Goal: Information Seeking & Learning: Learn about a topic

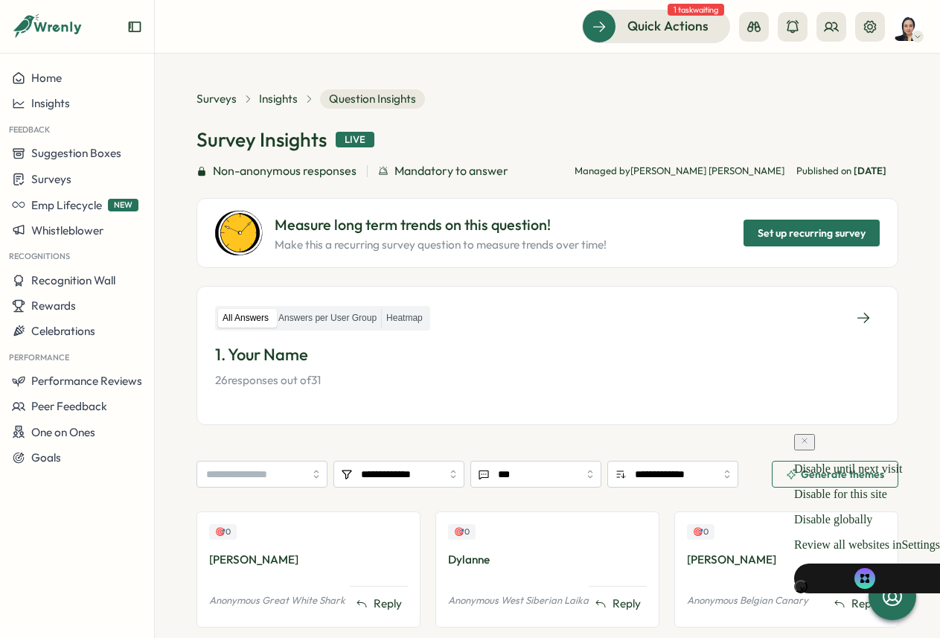
scroll to position [1090, 0]
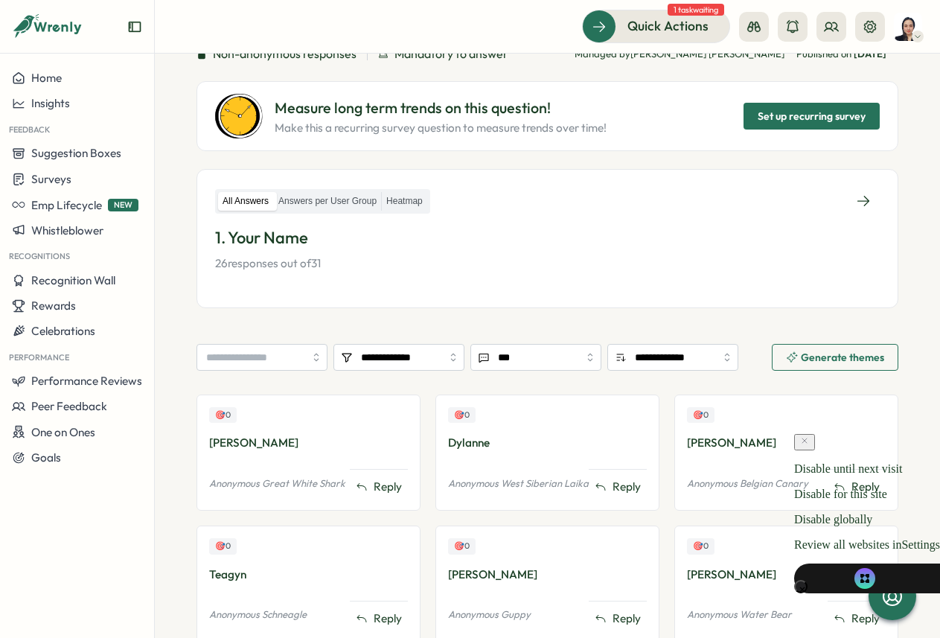
scroll to position [108, 0]
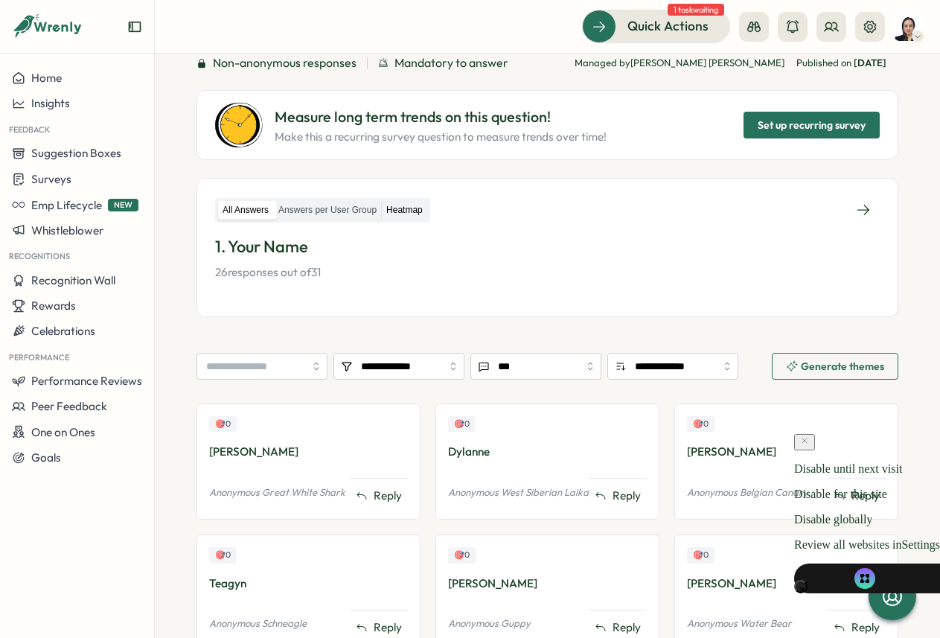
click at [405, 217] on label "Heatmap" at bounding box center [404, 210] width 45 height 19
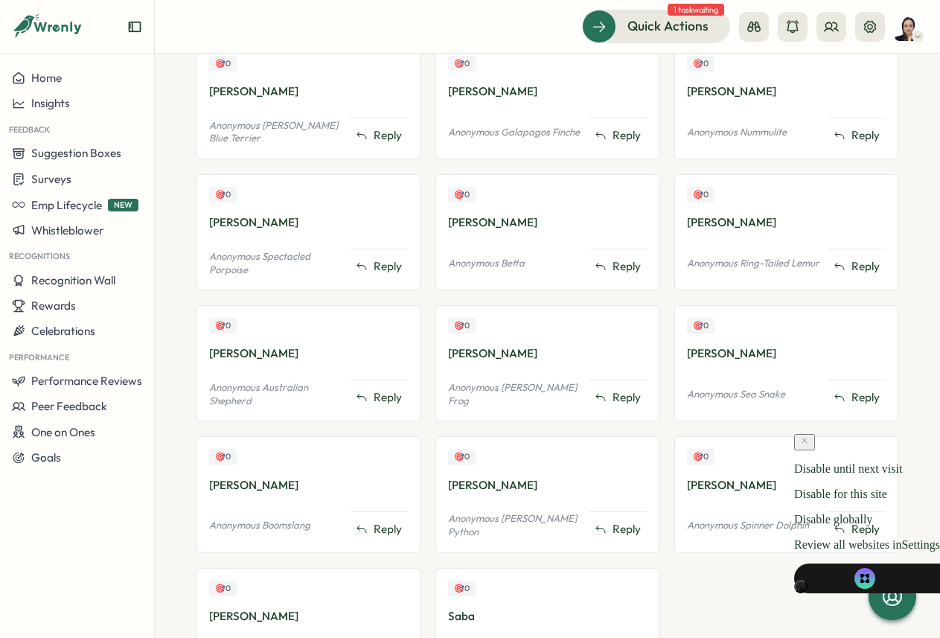
scroll to position [1124, 0]
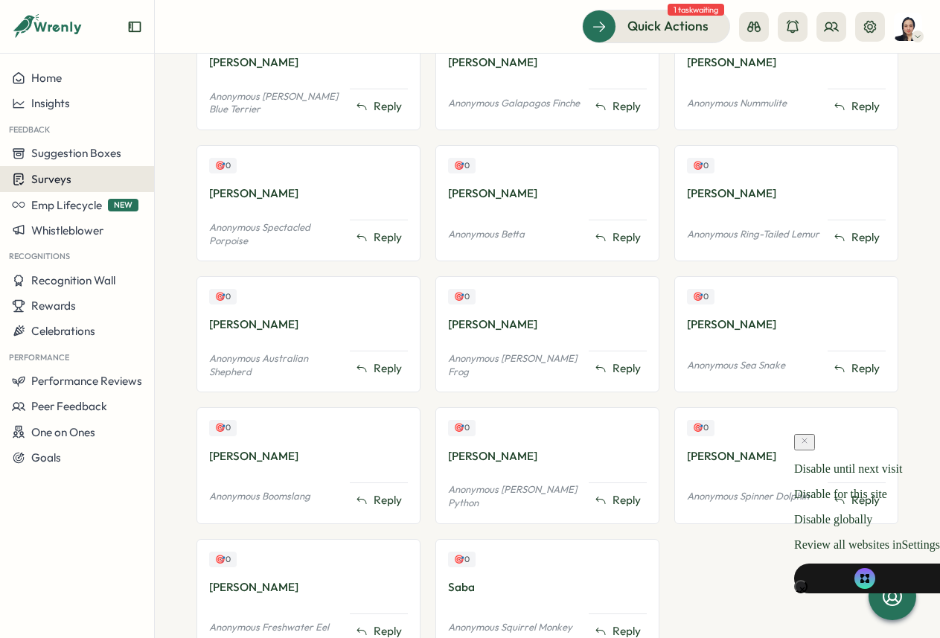
click at [55, 166] on button "Surveys" at bounding box center [77, 179] width 154 height 26
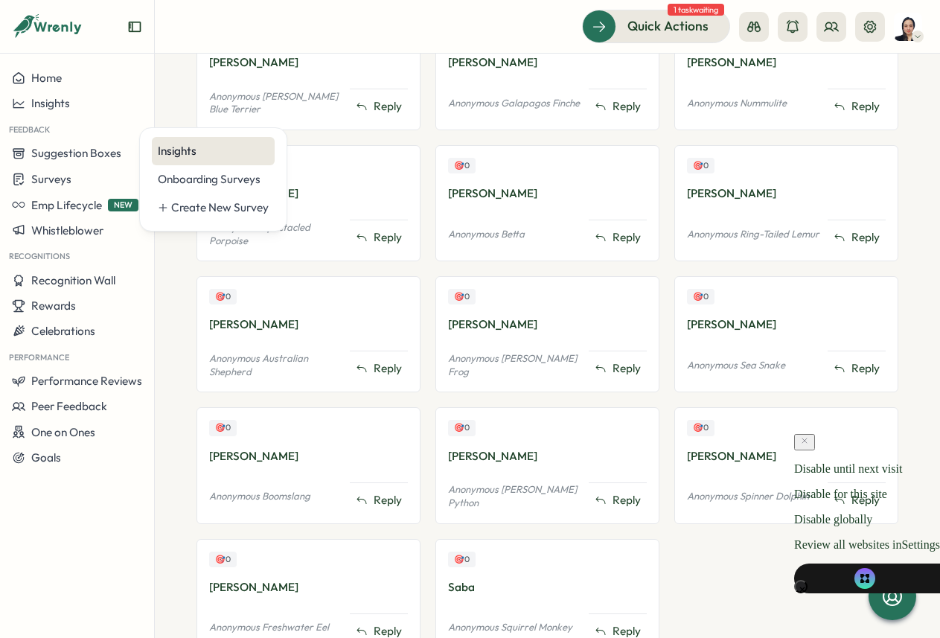
click at [170, 159] on div "Insights" at bounding box center [213, 151] width 123 height 28
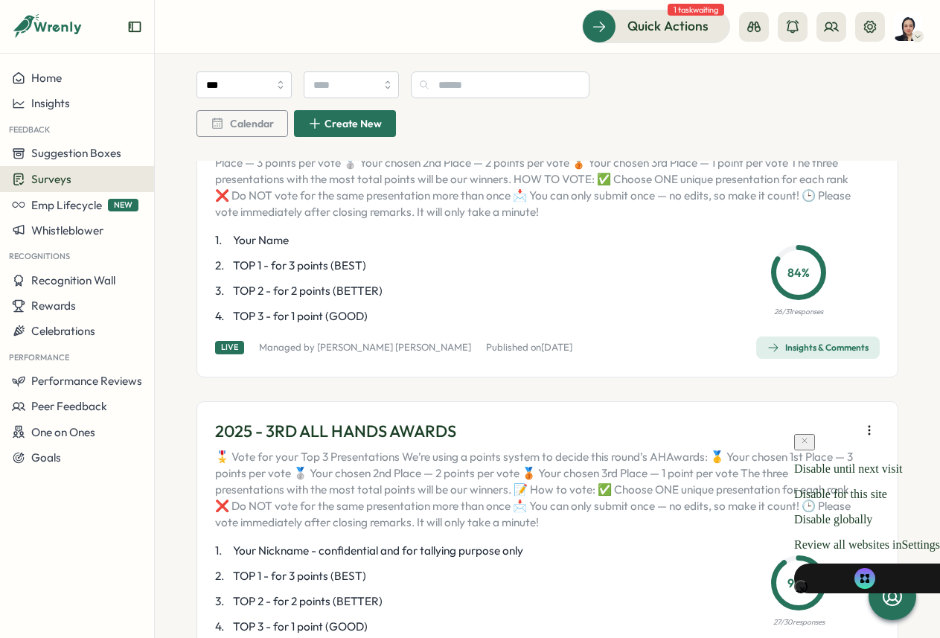
scroll to position [147, 0]
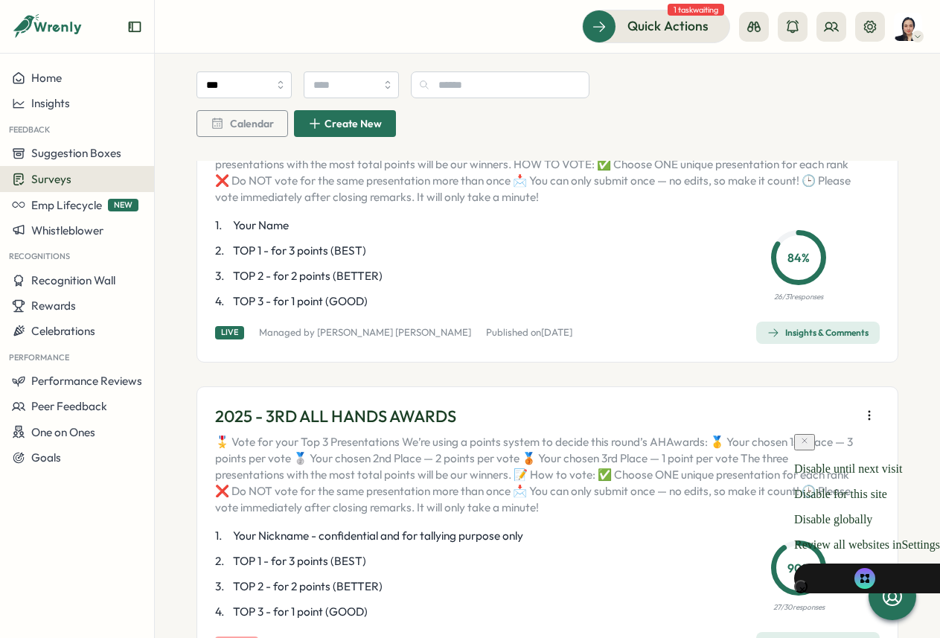
click at [816, 336] on div "Insights & Comments" at bounding box center [817, 333] width 101 height 12
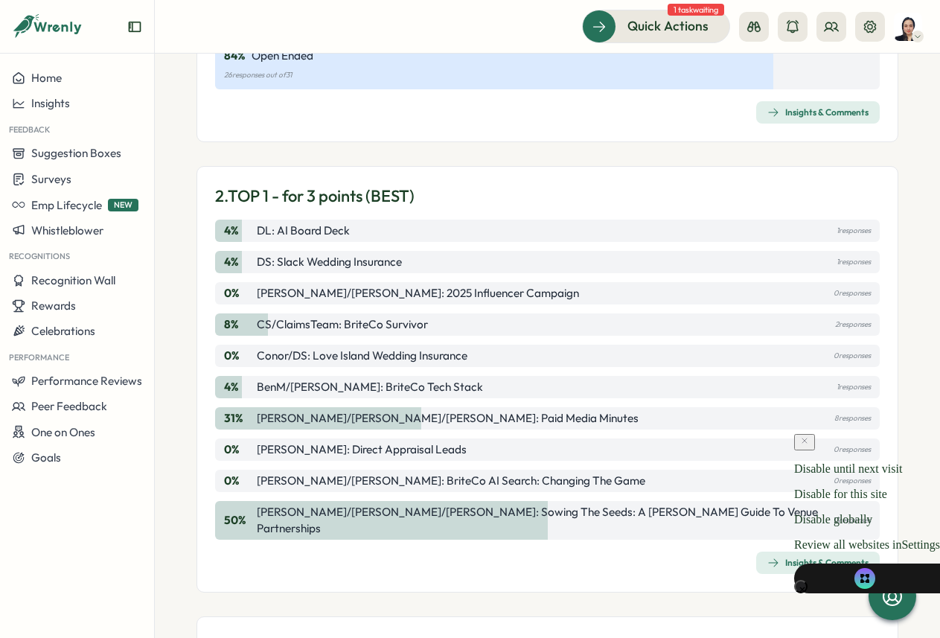
scroll to position [287, 0]
